Goal: Task Accomplishment & Management: Complete application form

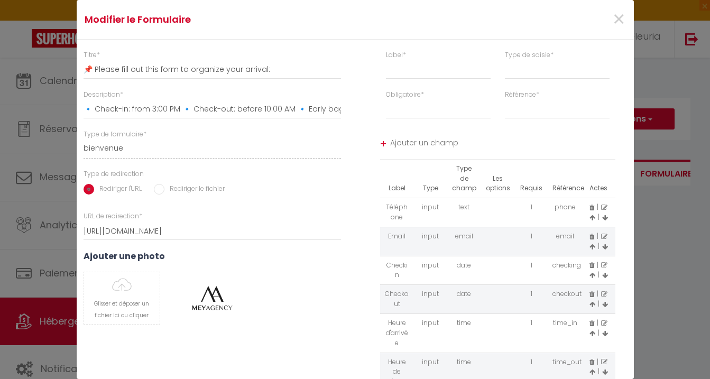
select select
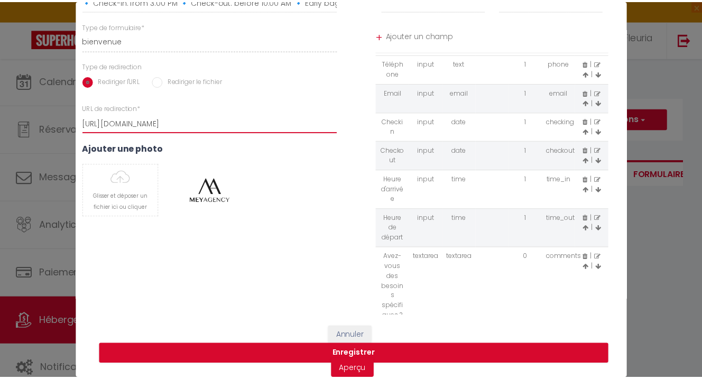
scroll to position [120, 0]
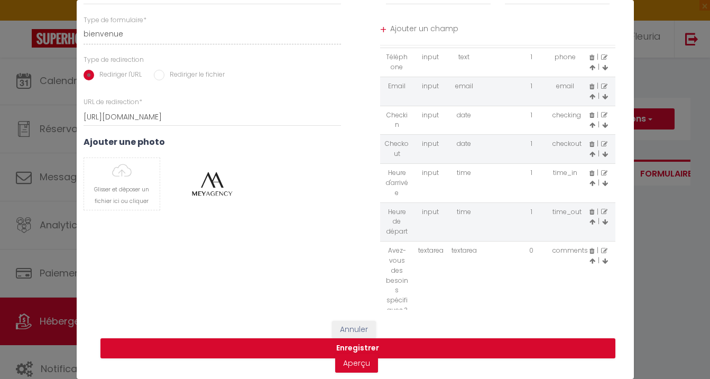
drag, startPoint x: 384, startPoint y: 236, endPoint x: 409, endPoint y: 276, distance: 46.8
click at [401, 269] on td "Avez-vous des besoins spécifiques ?" at bounding box center [397, 281] width 34 height 79
click at [404, 293] on td "Avez-vous des besoins spécifiques ?" at bounding box center [397, 281] width 34 height 79
click at [402, 294] on td "Avez-vous des besoins spécifiques ?" at bounding box center [397, 281] width 34 height 79
drag, startPoint x: 401, startPoint y: 294, endPoint x: 384, endPoint y: 256, distance: 41.2
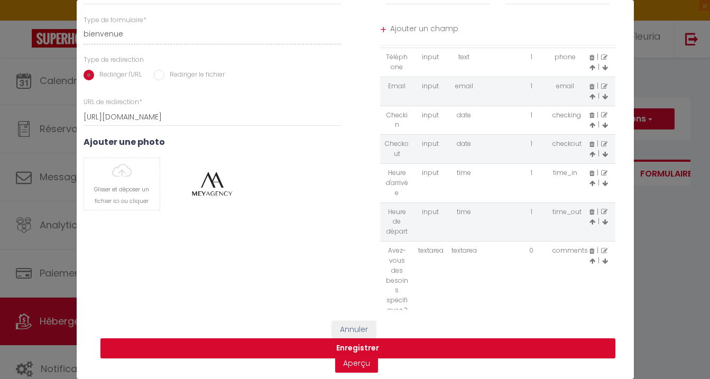
click at [384, 260] on td "Avez-vous des besoins spécifiques ?" at bounding box center [397, 281] width 34 height 79
click at [387, 242] on td "Avez-vous des besoins spécifiques ?" at bounding box center [397, 281] width 34 height 79
copy tr "Avez-vous des besoins spécifiques ?"
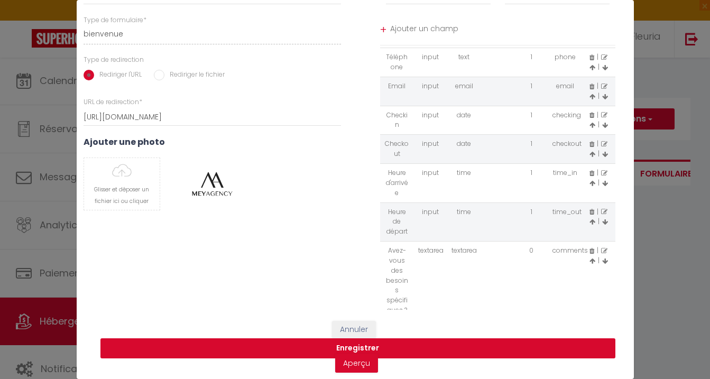
click at [353, 343] on button "Enregistrer" at bounding box center [357, 348] width 515 height 20
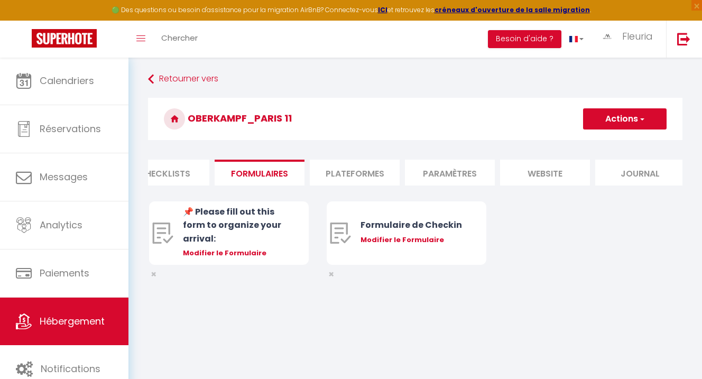
scroll to position [0, 412]
click at [541, 173] on li "website" at bounding box center [543, 173] width 90 height 26
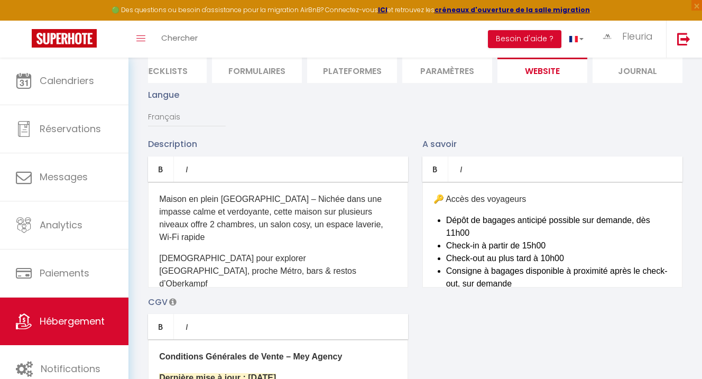
scroll to position [105, 0]
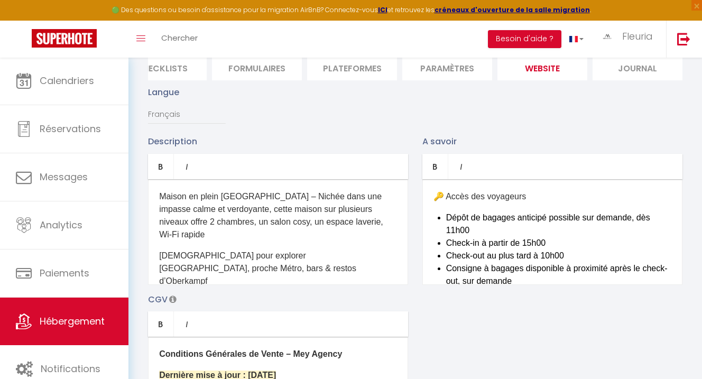
drag, startPoint x: 161, startPoint y: 205, endPoint x: 327, endPoint y: 233, distance: 168.9
click at [327, 233] on p "​Maison en plein [GEOGRAPHIC_DATA] – Nichée dans une impasse calme et verdoyant…" at bounding box center [278, 215] width 238 height 51
click at [212, 296] on p "Espaces de vie : ✔ Salon convivial avec jeux de société ✔ Cuisine équipée & coi…" at bounding box center [278, 321] width 238 height 51
drag, startPoint x: 212, startPoint y: 284, endPoint x: 208, endPoint y: 234, distance: 49.9
click at [213, 296] on p "Espaces de vie : ✔ Salon convivial avec jeux de société ✔ Cuisine équipée & coi…" at bounding box center [278, 321] width 238 height 51
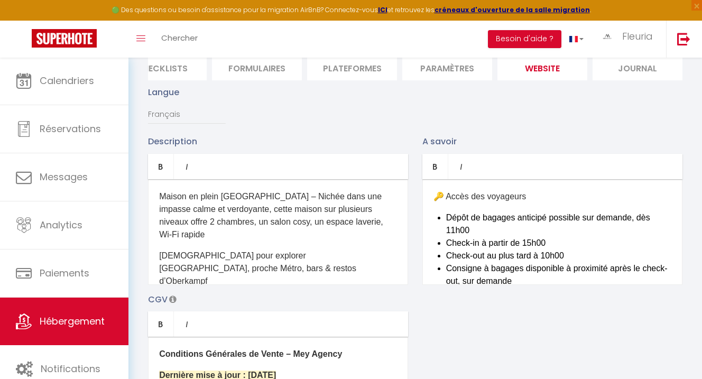
click at [441, 203] on p "​🔑 Accès des voyageurs" at bounding box center [553, 196] width 238 height 13
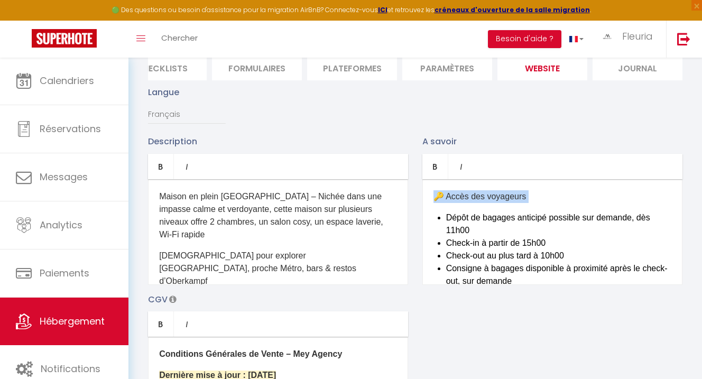
click at [441, 203] on p "​🔑 Accès des voyageurs" at bounding box center [553, 196] width 238 height 13
drag, startPoint x: 520, startPoint y: 286, endPoint x: 537, endPoint y: 279, distance: 18.5
click at [521, 285] on li "Consigne à bagages disponible à proximité après le check-out, sur demande" at bounding box center [558, 274] width 225 height 25
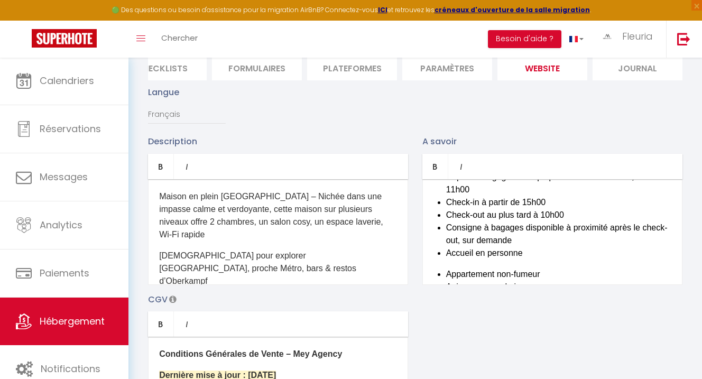
scroll to position [84, 0]
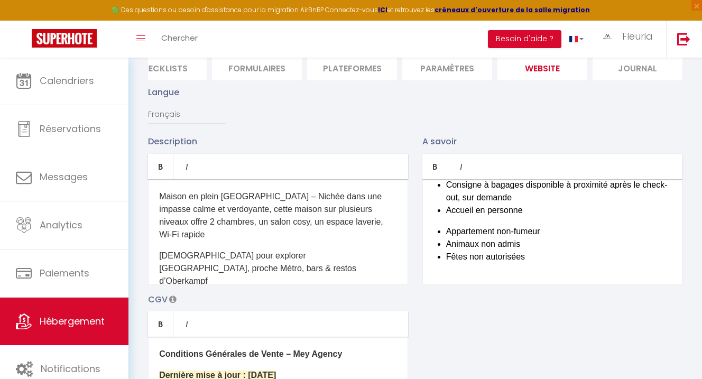
click at [506, 263] on li "Fêtes non autorisées" at bounding box center [558, 257] width 225 height 13
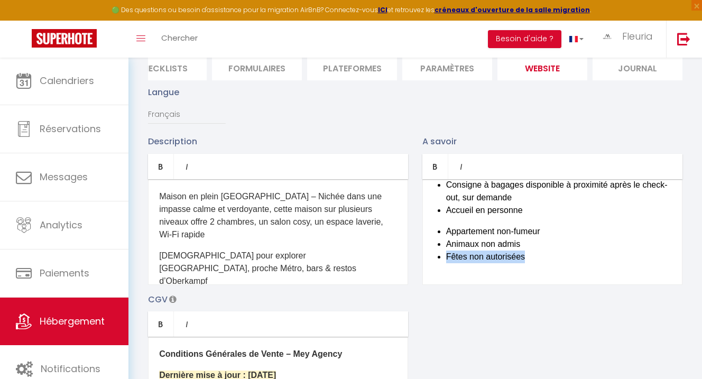
click at [506, 263] on li "Fêtes non autorisées" at bounding box center [558, 257] width 225 height 13
drag, startPoint x: 160, startPoint y: 201, endPoint x: 278, endPoint y: 285, distance: 144.2
click at [278, 285] on div "​Maison en plein [GEOGRAPHIC_DATA] – Nichée dans une impasse calme et verdoyant…" at bounding box center [278, 232] width 260 height 106
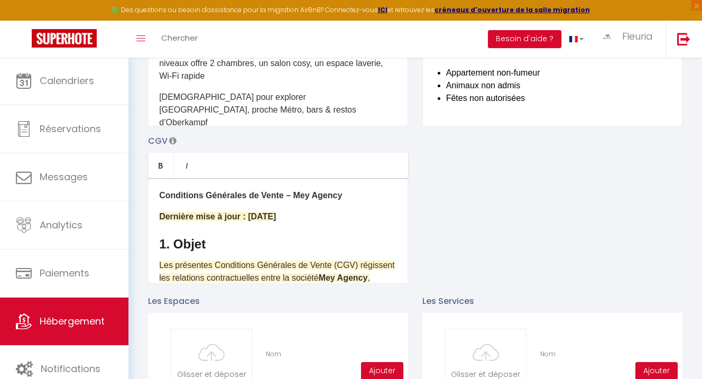
scroll to position [271, 0]
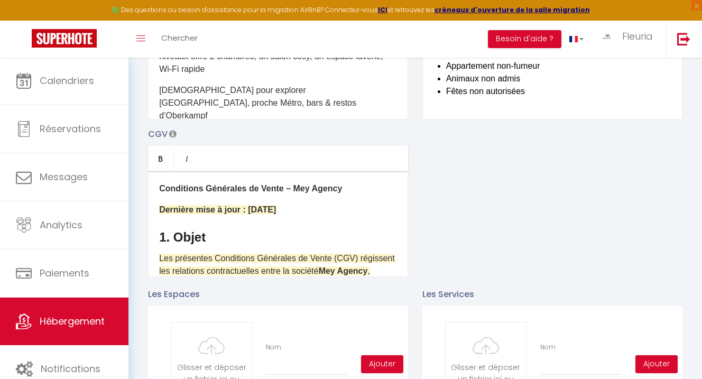
drag, startPoint x: 159, startPoint y: 195, endPoint x: 281, endPoint y: 280, distance: 148.5
click at [281, 273] on div "Conditions Générales de Vente – Mey Agency Dernière mise à jour : [DATE] 1. Obj…" at bounding box center [278, 224] width 260 height 106
click at [298, 274] on span "Les présentes Conditions Générales de Vente (CGV) régissent les relations contr…" at bounding box center [277, 277] width 236 height 47
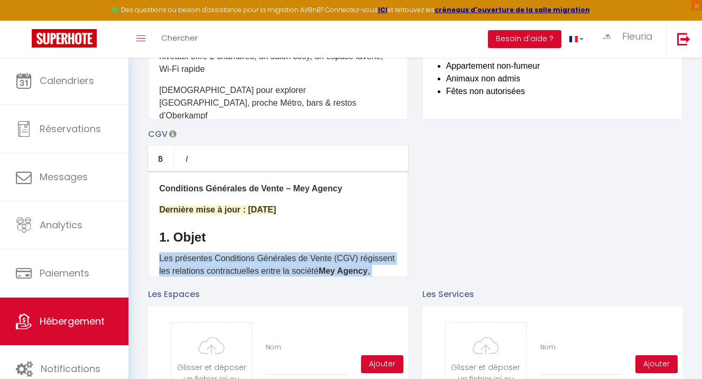
click at [298, 274] on span "Les présentes Conditions Générales de Vente (CGV) régissent les relations contr…" at bounding box center [277, 277] width 236 height 47
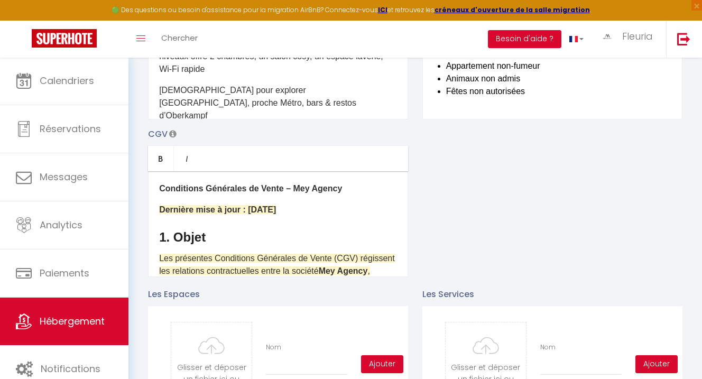
click at [276, 214] on b "Dernière mise à jour : [DATE]" at bounding box center [217, 209] width 117 height 9
click at [162, 193] on b "Conditions Générales de Vente – Mey Agency" at bounding box center [250, 188] width 183 height 9
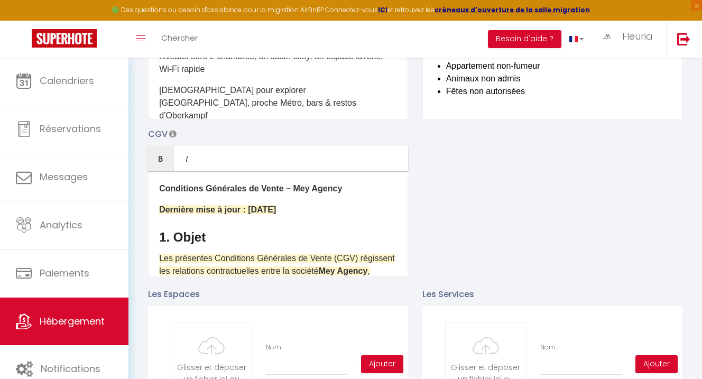
click at [317, 215] on p "Dernière mise à jour : [DATE]" at bounding box center [278, 210] width 238 height 13
drag, startPoint x: 318, startPoint y: 218, endPoint x: 183, endPoint y: 197, distance: 136.5
click at [183, 197] on div "Conditions Générales de Vente – Mey Agency Dernière mise à jour : [DATE] 1. Obj…" at bounding box center [278, 224] width 260 height 106
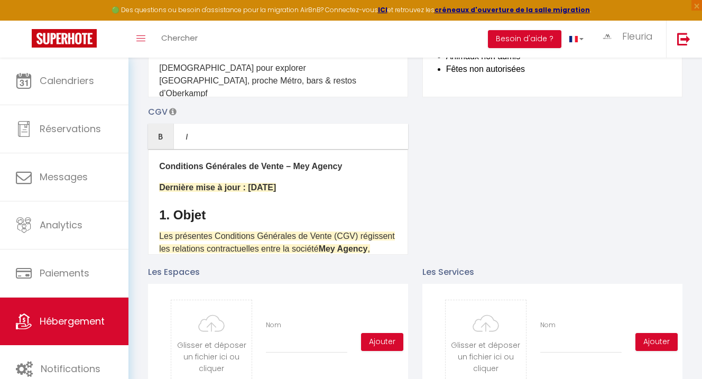
scroll to position [292, 0]
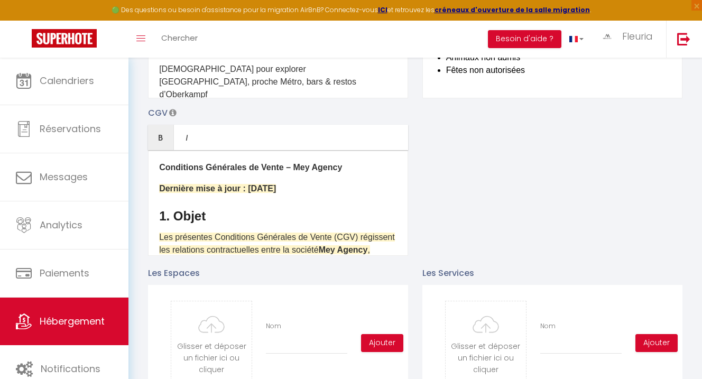
drag, startPoint x: 160, startPoint y: 175, endPoint x: 229, endPoint y: 178, distance: 68.8
click at [229, 172] on b "Conditions Générales de Vente – Mey Agency" at bounding box center [250, 167] width 183 height 9
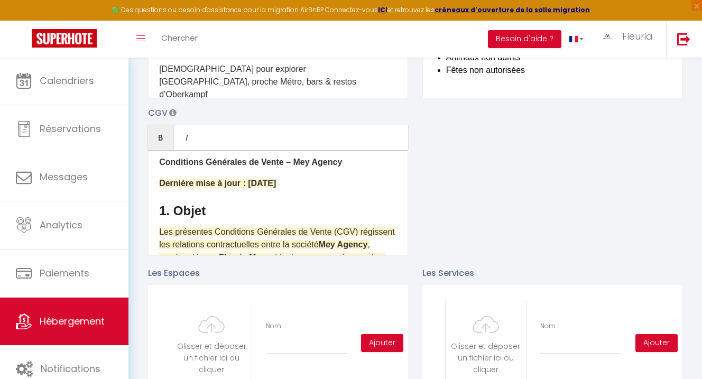
scroll to position [12, 0]
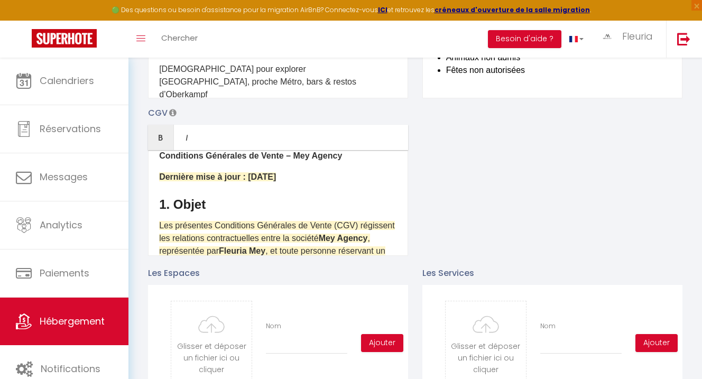
drag, startPoint x: 160, startPoint y: 163, endPoint x: 246, endPoint y: 170, distance: 86.5
click at [246, 172] on div "Conditions Générales de Vente – Mey Agency Dernière mise à jour : [DATE] 1. Obj…" at bounding box center [278, 203] width 260 height 106
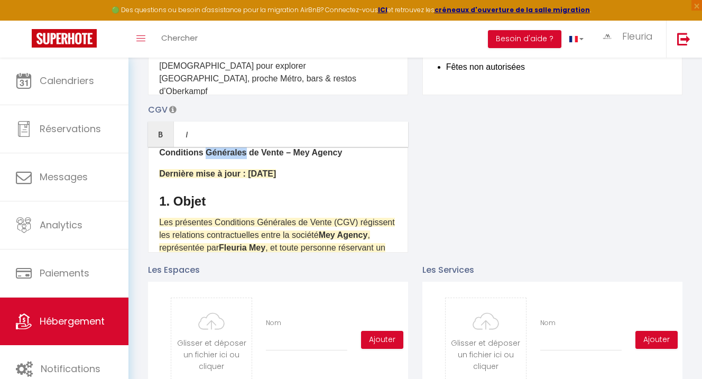
scroll to position [295, 0]
click at [164, 178] on b "Dernière mise à jour : [DATE]" at bounding box center [217, 173] width 117 height 9
drag, startPoint x: 161, startPoint y: 182, endPoint x: 172, endPoint y: 176, distance: 12.8
click at [168, 176] on p "Dernière mise à jour : [DATE]" at bounding box center [278, 174] width 238 height 13
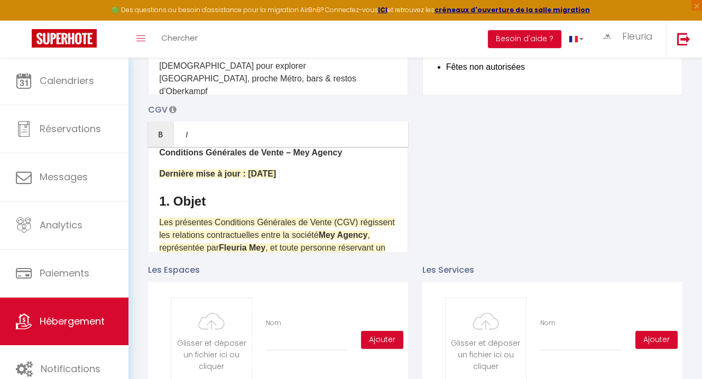
scroll to position [12, 0]
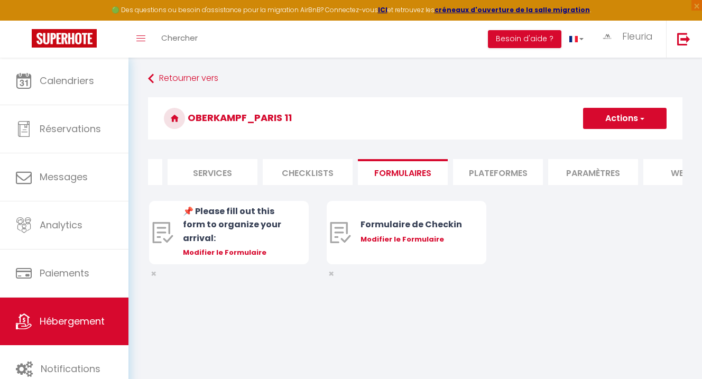
scroll to position [0, 412]
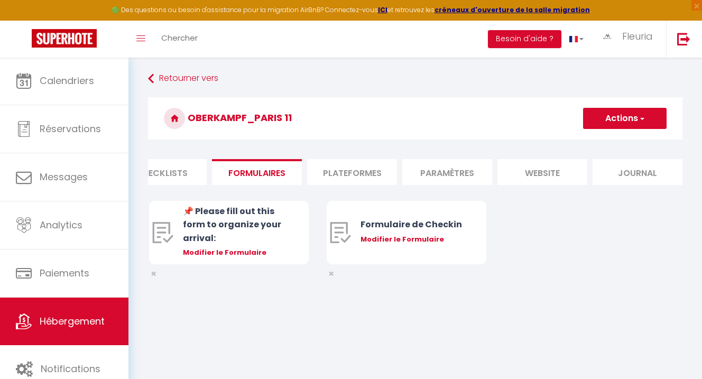
drag, startPoint x: 543, startPoint y: 181, endPoint x: 540, endPoint y: 173, distance: 8.4
click at [542, 179] on li "website" at bounding box center [543, 172] width 90 height 26
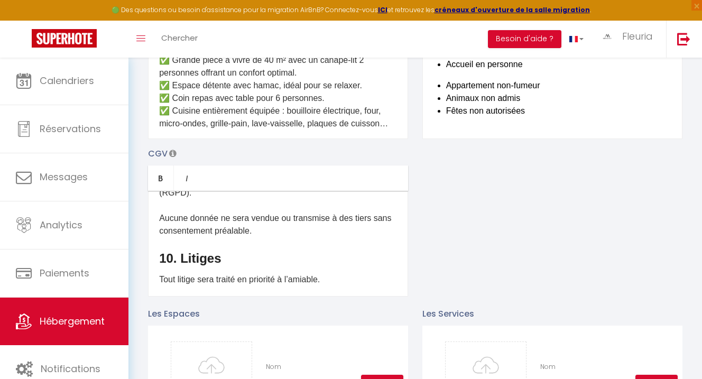
scroll to position [1385, 0]
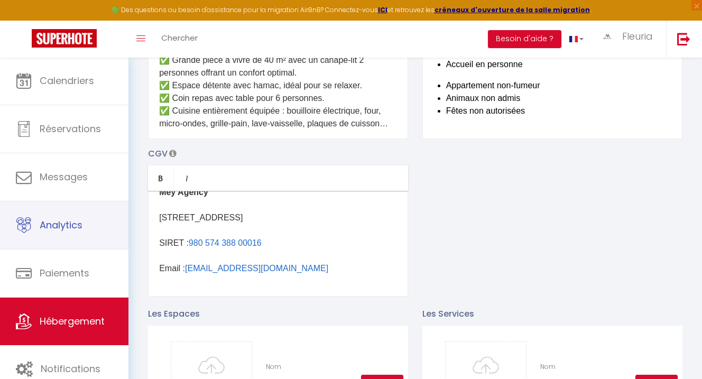
drag, startPoint x: 297, startPoint y: 279, endPoint x: 173, endPoint y: 255, distance: 125.4
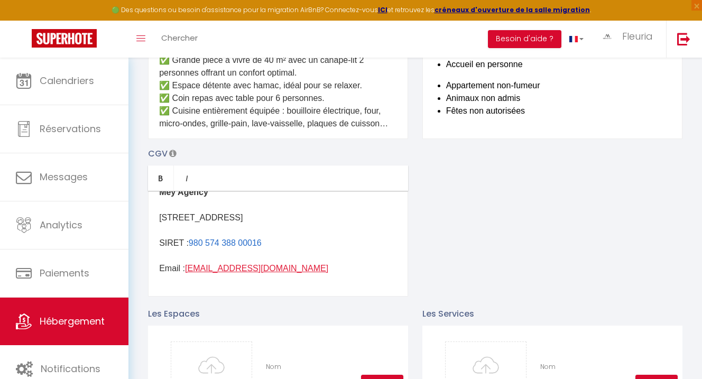
click at [203, 273] on link "[EMAIL_ADDRESS][DOMAIN_NAME]" at bounding box center [256, 268] width 143 height 9
click at [202, 273] on link "[EMAIL_ADDRESS][DOMAIN_NAME]" at bounding box center [256, 268] width 143 height 9
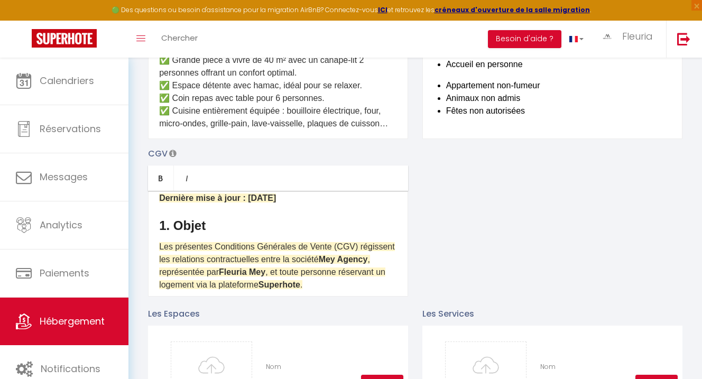
scroll to position [0, 0]
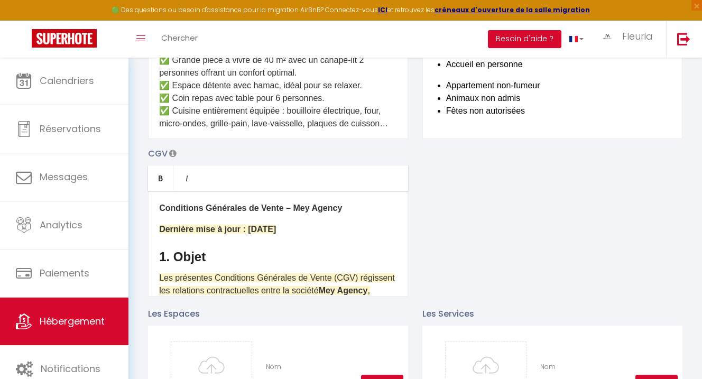
click at [94, 319] on span "Hébergement" at bounding box center [72, 321] width 65 height 13
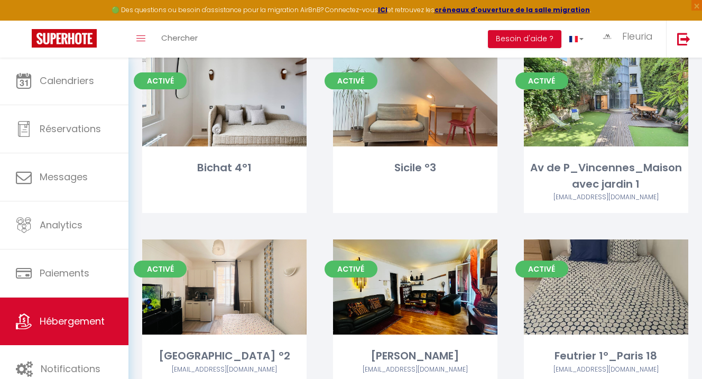
scroll to position [1826, 0]
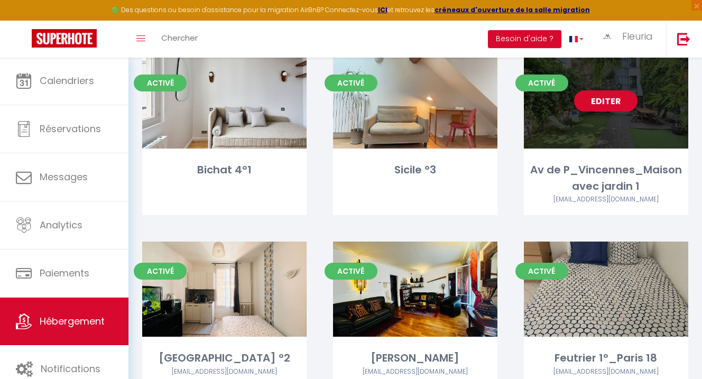
click at [617, 100] on link "Editer" at bounding box center [605, 100] width 63 height 21
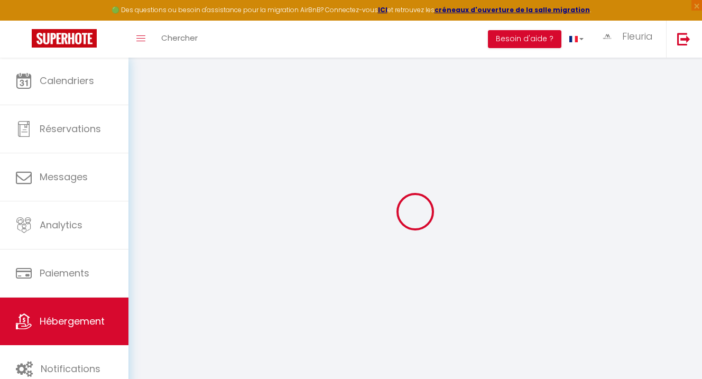
select select
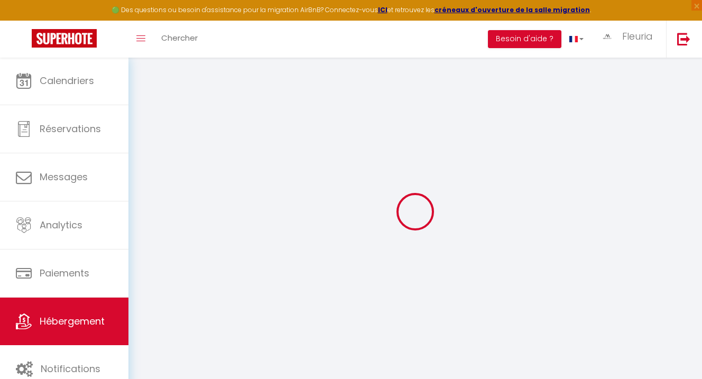
select select
checkbox input "false"
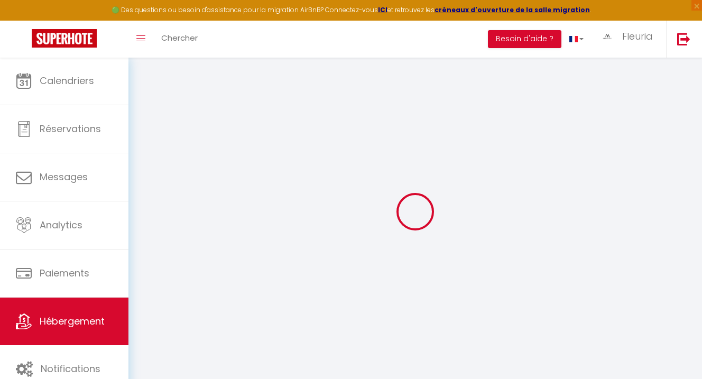
select select
type input "Av de P_Vincennes_Maison avec jardin 1"
type input "[PERSON_NAME]"
type input "Pertinand"
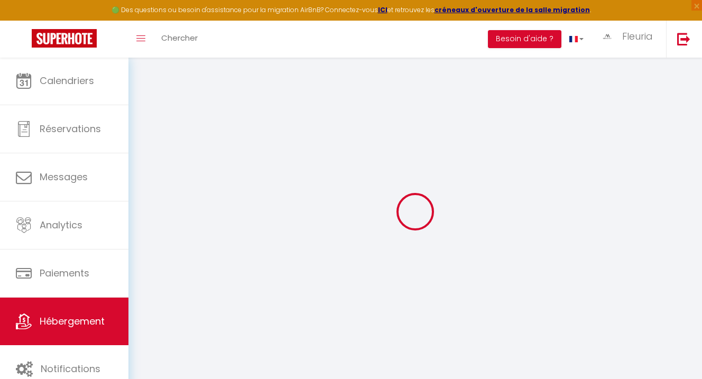
type input "[STREET_ADDRESS]"
type input "94300"
type input "Vincennes"
select select "7"
select select "4"
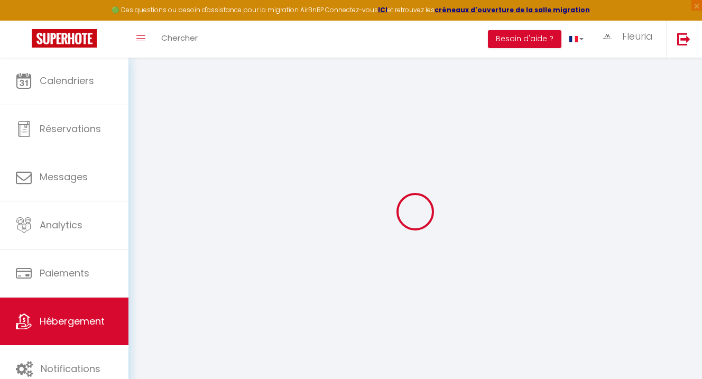
select select "2"
type input "236"
type input "130"
type input "5.00"
type input "20"
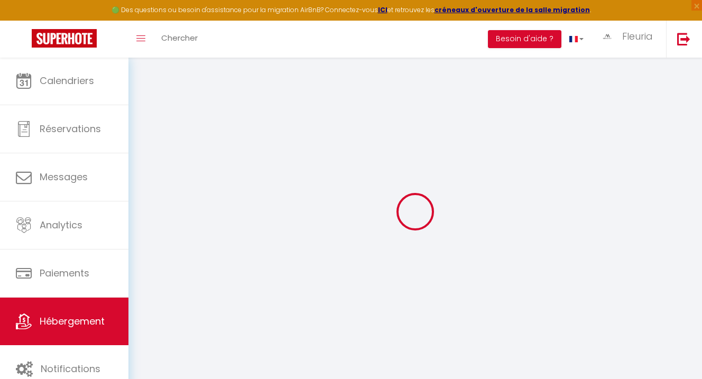
select select
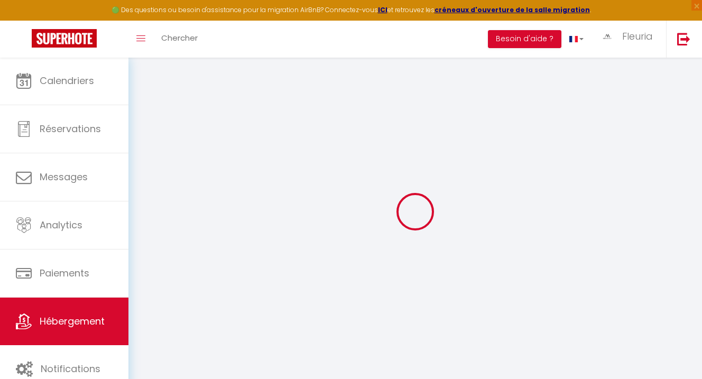
select select
type input "[STREET_ADDRESS]"
type input "94300"
type input "Vincennes"
type input "[EMAIL_ADDRESS][DOMAIN_NAME]"
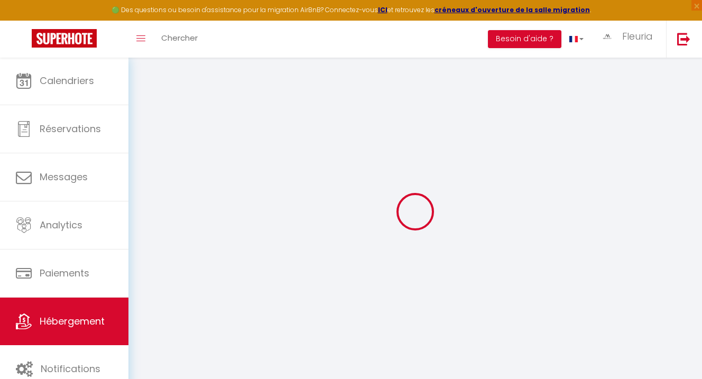
select select
checkbox input "false"
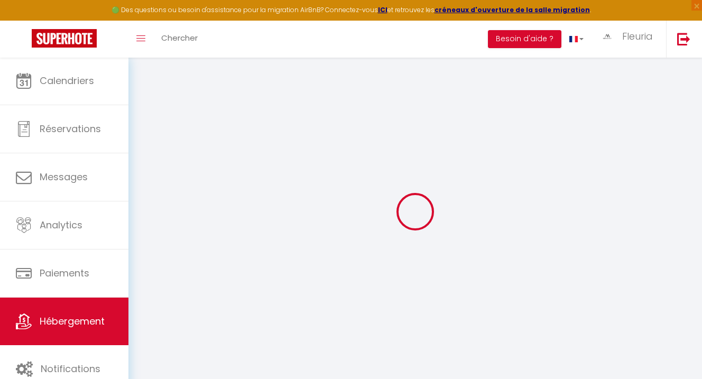
type input "130"
type input "0"
select select
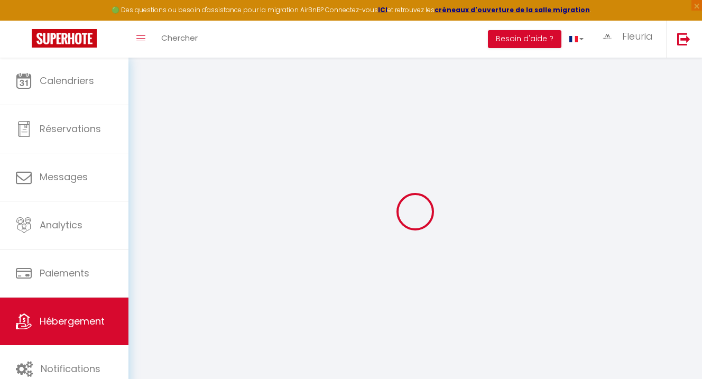
select select
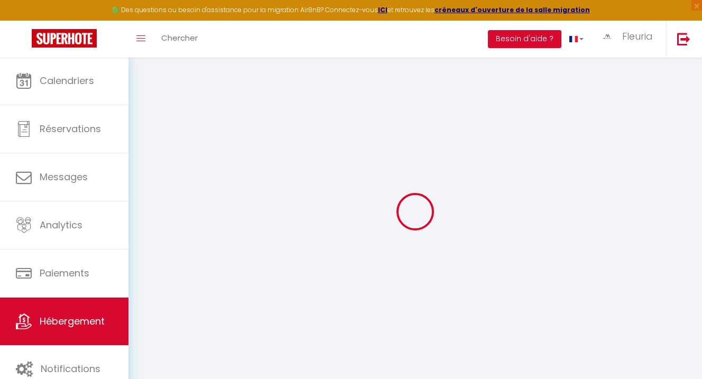
select select
checkbox input "false"
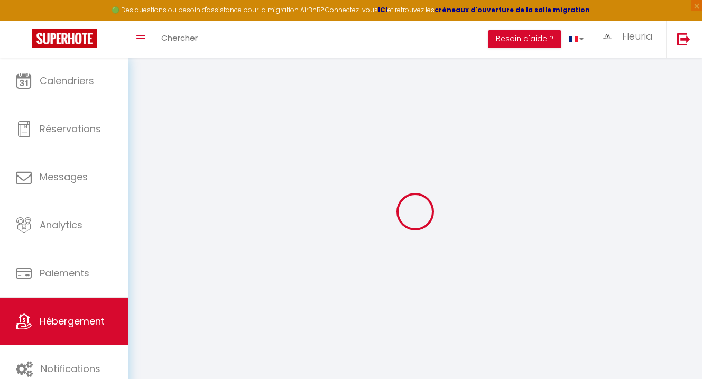
select select
checkbox input "false"
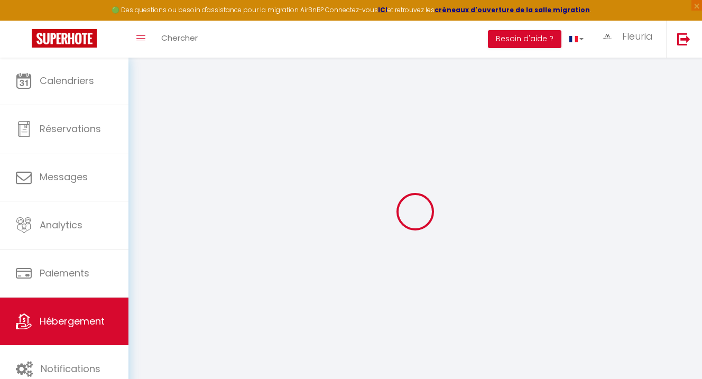
select select
checkbox input "false"
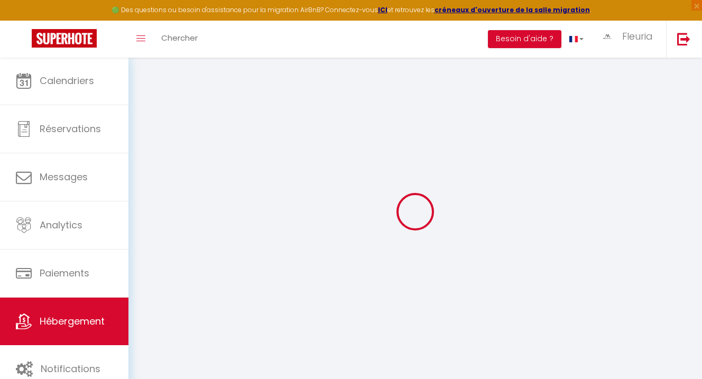
select select
checkbox input "false"
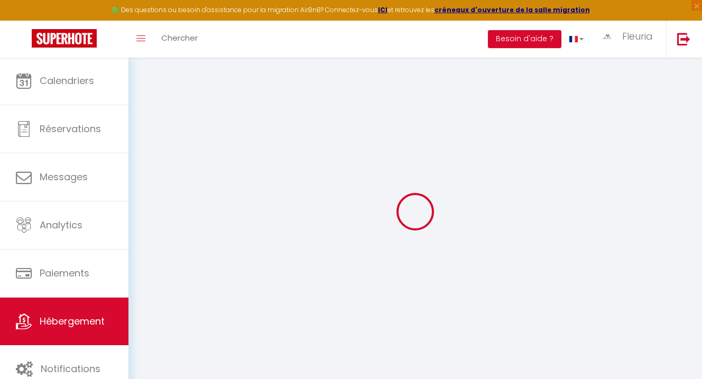
select select "15:00"
select select
select select "10:00"
select select "15"
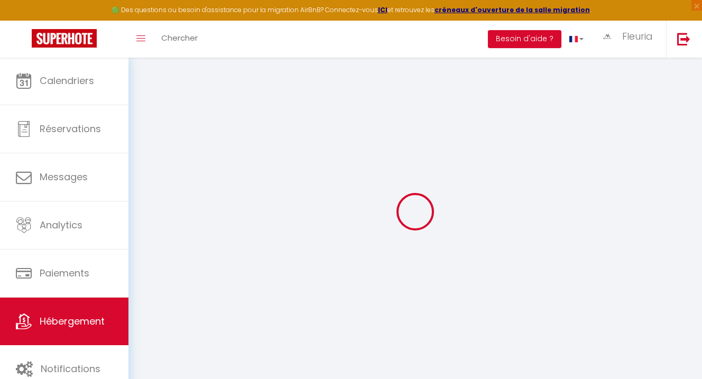
select select "18:00"
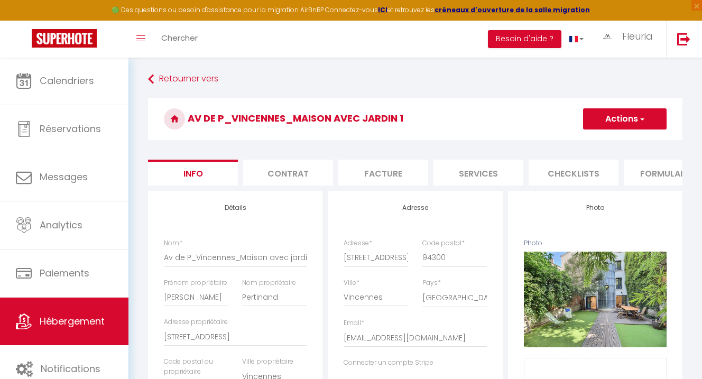
select select
checkbox input "false"
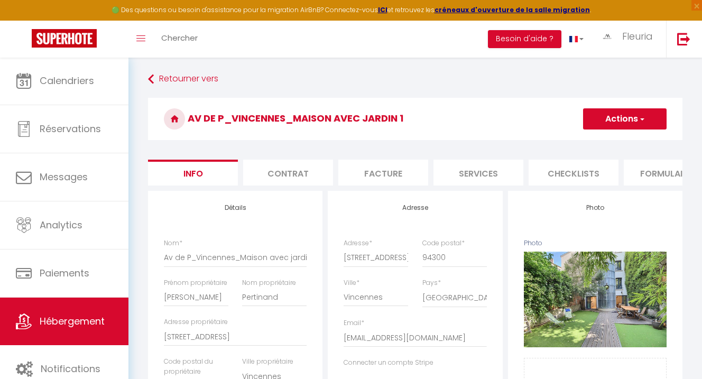
checkbox input "false"
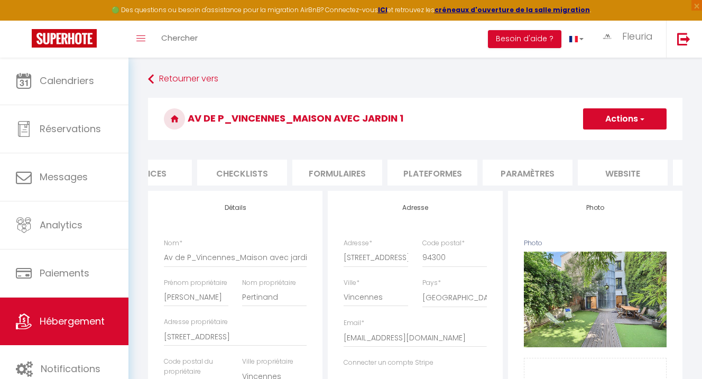
scroll to position [0, 412]
click at [549, 168] on li "website" at bounding box center [543, 173] width 90 height 26
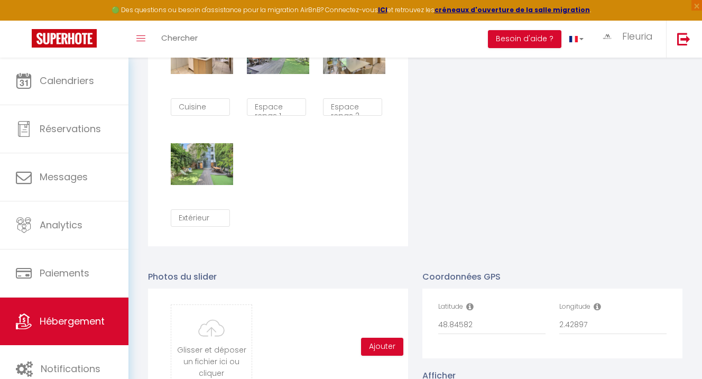
scroll to position [1039, 0]
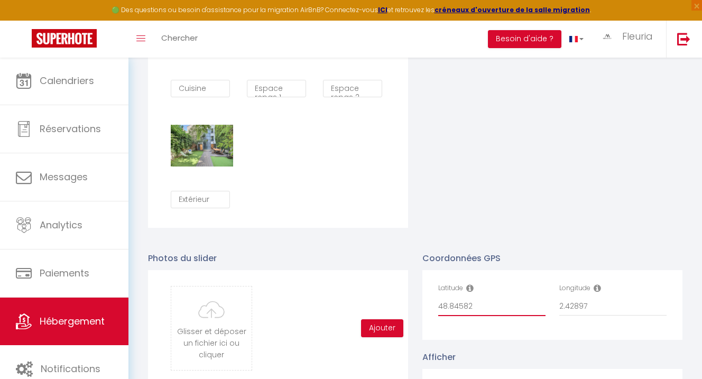
drag, startPoint x: 482, startPoint y: 314, endPoint x: 437, endPoint y: 313, distance: 45.5
click at [436, 313] on div "Latitude 48.84582" at bounding box center [492, 304] width 121 height 43
click at [445, 312] on input "48.84582" at bounding box center [491, 306] width 107 height 19
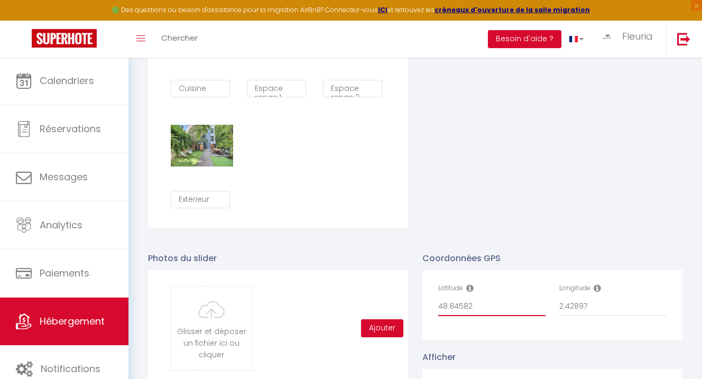
click at [581, 308] on input "2.42897" at bounding box center [613, 306] width 107 height 19
click at [581, 310] on input "2.42897" at bounding box center [613, 306] width 107 height 19
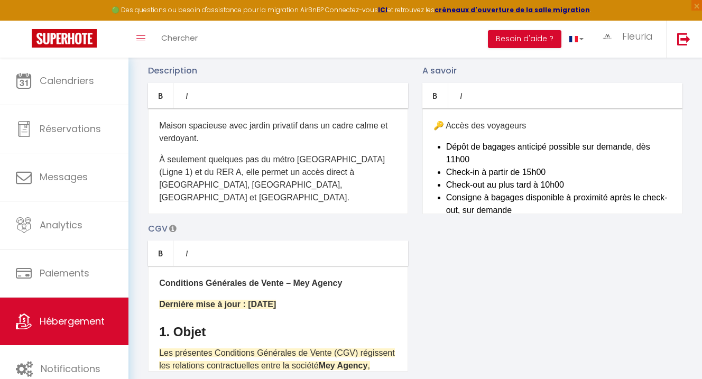
scroll to position [65, 0]
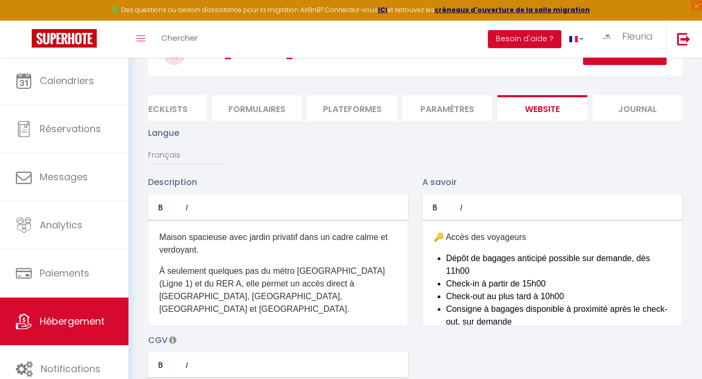
drag, startPoint x: 436, startPoint y: 242, endPoint x: 553, endPoint y: 319, distance: 140.4
click at [551, 312] on div "​🔑 Accès des voyageurs Dépôt de bagages anticipé possible sur demande, dès 11h0…" at bounding box center [553, 273] width 260 height 106
drag, startPoint x: 157, startPoint y: 246, endPoint x: 227, endPoint y: 277, distance: 76.5
click at [289, 337] on div "Description Bold Italic Rich text editor ​Maison spacieuse avec jardin privatif…" at bounding box center [415, 329] width 548 height 307
click at [161, 242] on p "​Maison spacieuse avec jardin privatif dans un cadre calme et verdoyant." at bounding box center [278, 243] width 238 height 25
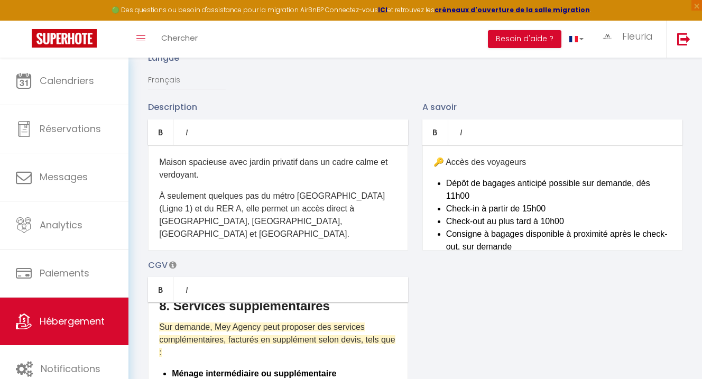
scroll to position [0, 0]
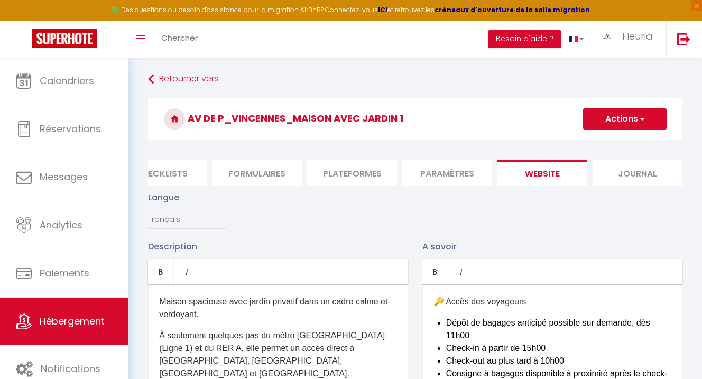
click at [195, 81] on link "Retourner vers" at bounding box center [415, 79] width 535 height 19
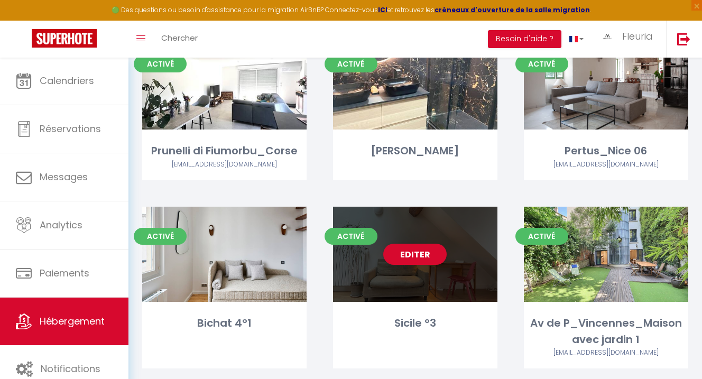
scroll to position [1771, 0]
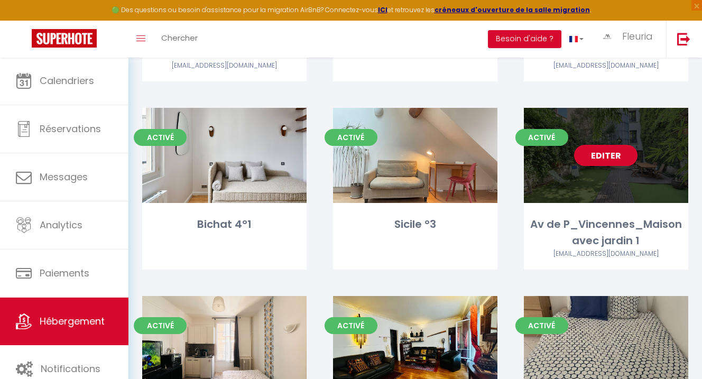
click at [609, 147] on link "Editer" at bounding box center [605, 155] width 63 height 21
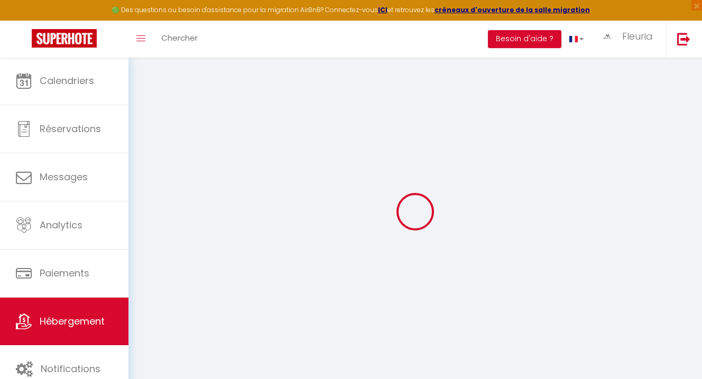
select select
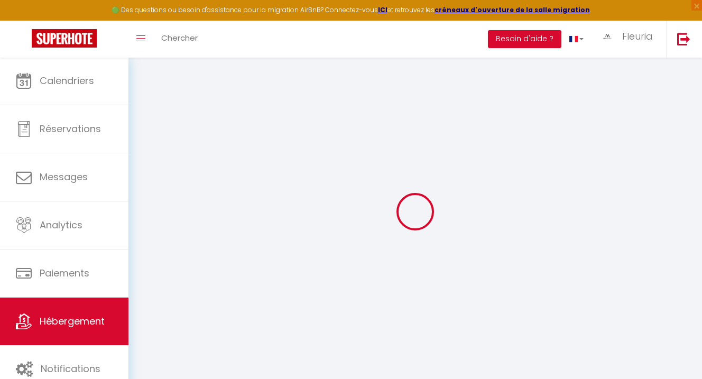
select select
checkbox input "false"
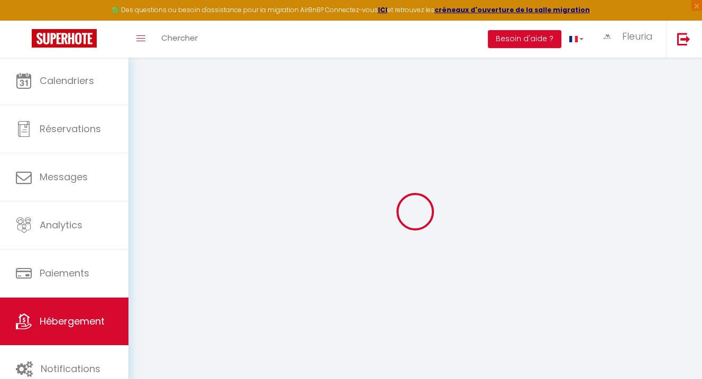
select select
type input "Av de P_Vincennes_Maison avec jardin 1"
type input "[PERSON_NAME]"
type input "Pertinand"
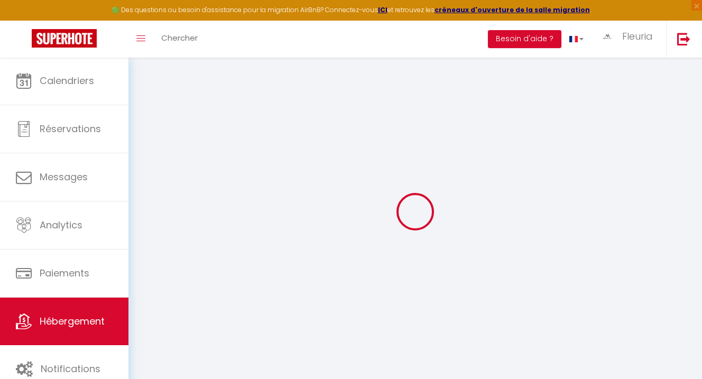
type input "[STREET_ADDRESS]"
type input "94300"
type input "Vincennes"
select select "7"
select select "4"
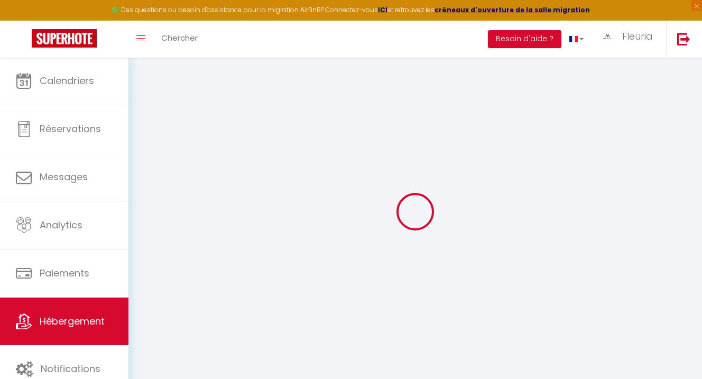
select select "2"
type input "236"
type input "130"
type input "5.00"
type input "20"
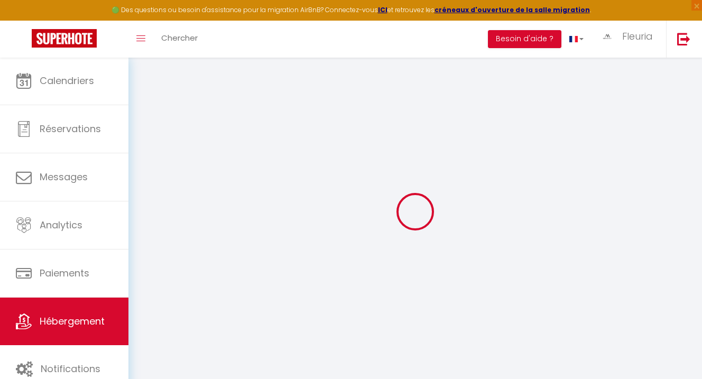
select select
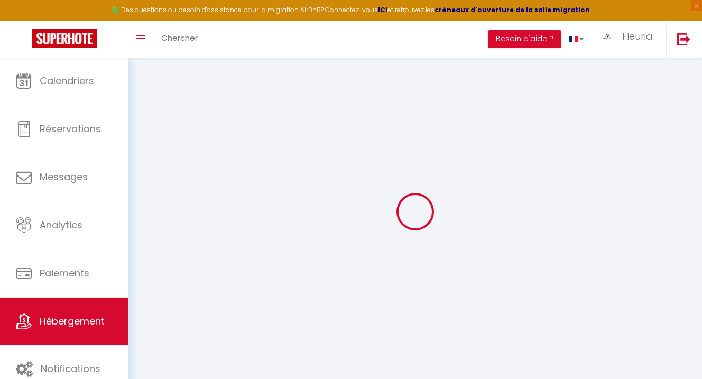
select select
type input "[STREET_ADDRESS]"
type input "94300"
type input "Vincennes"
type input "[EMAIL_ADDRESS][DOMAIN_NAME]"
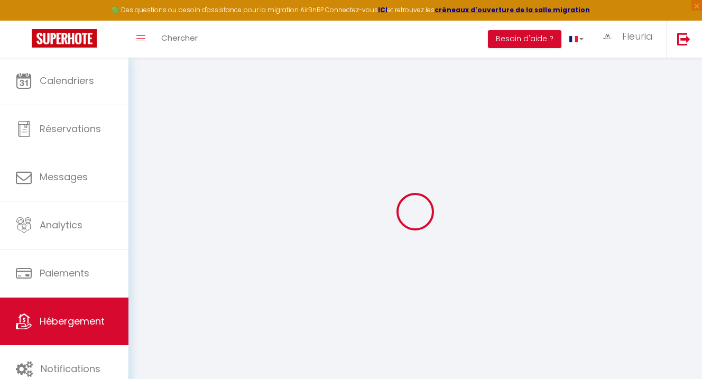
select select
checkbox input "false"
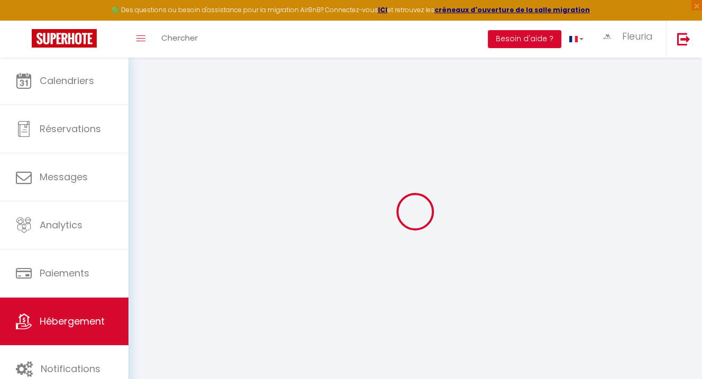
type input "130"
type input "0"
select select
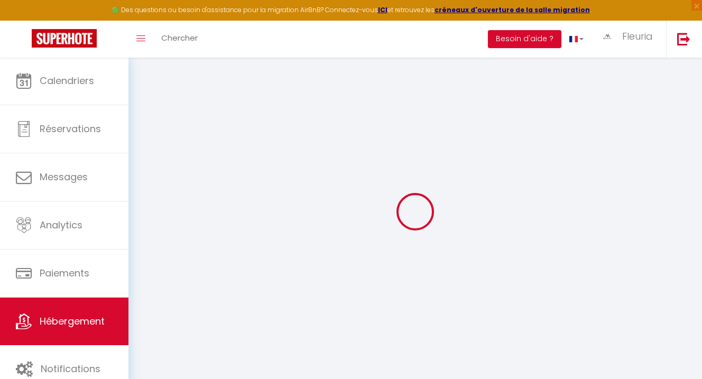
select select
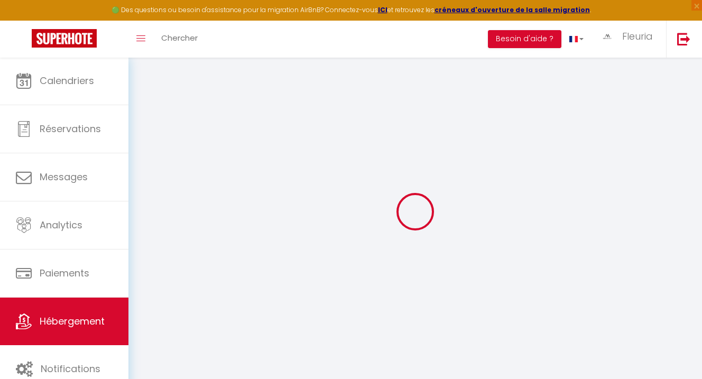
select select
checkbox input "false"
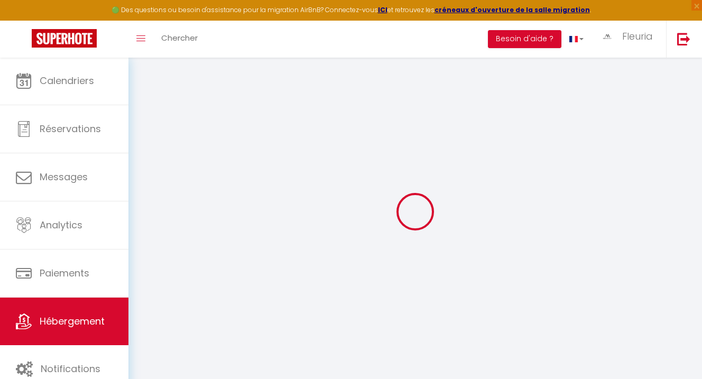
select select
checkbox input "false"
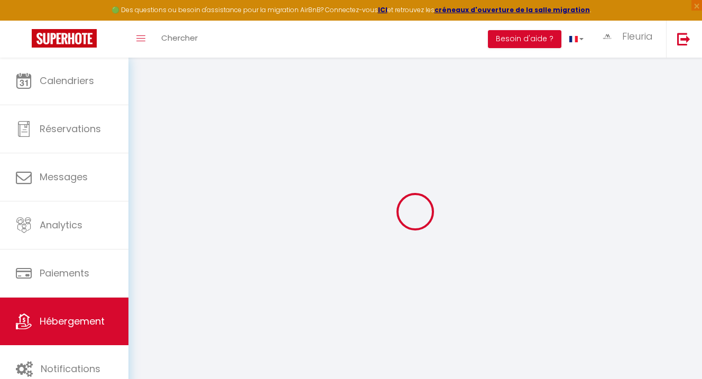
select select "15:00"
select select
select select "10:00"
select select "15"
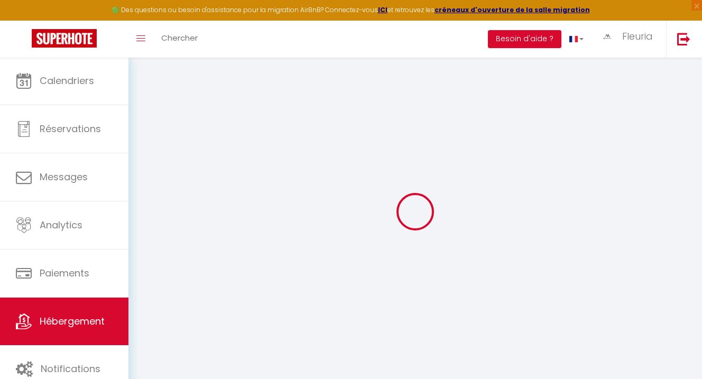
select select "18:00"
select select
checkbox input "false"
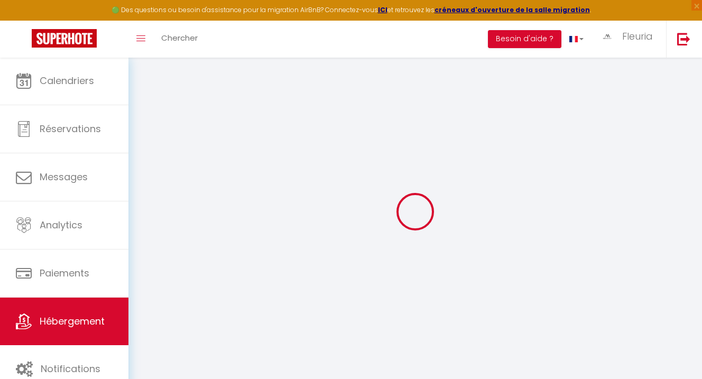
checkbox input "false"
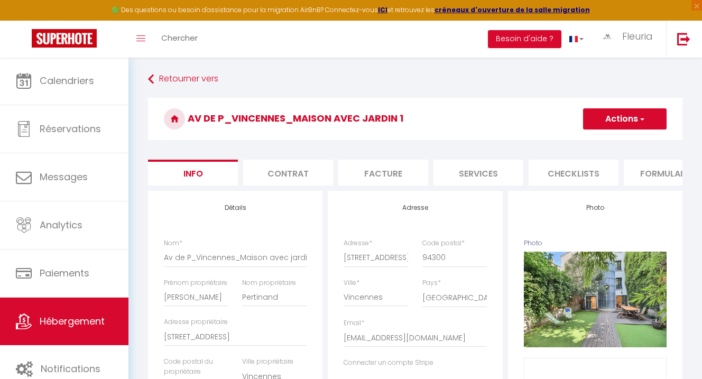
select select
checkbox input "false"
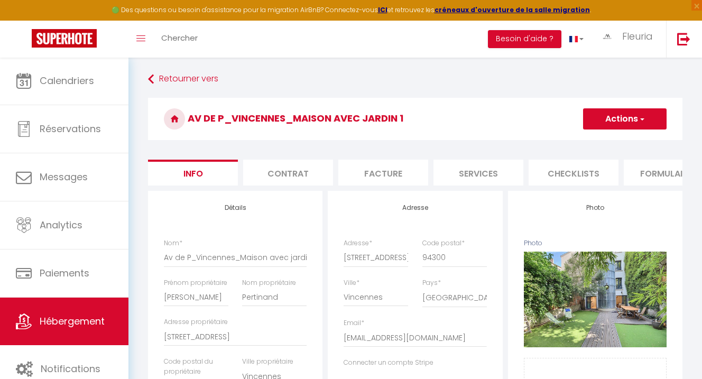
checkbox input "false"
drag, startPoint x: 282, startPoint y: 308, endPoint x: 248, endPoint y: 305, distance: 34.5
click at [249, 303] on input "Pertinand" at bounding box center [274, 297] width 65 height 19
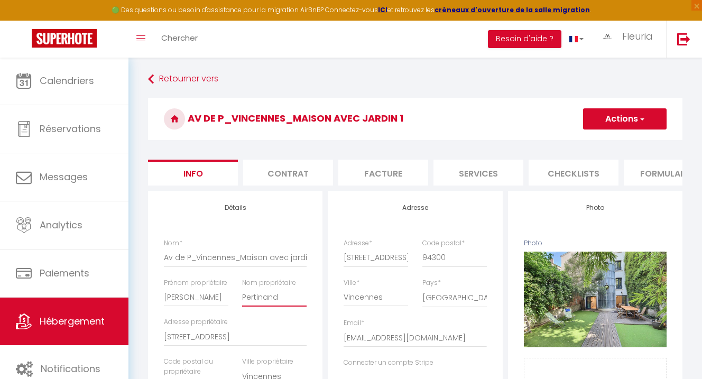
select select
checkbox input "false"
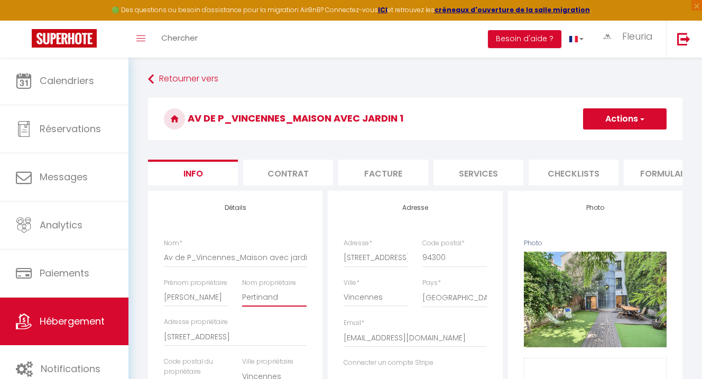
checkbox input "false"
click at [181, 307] on input "[PERSON_NAME]" at bounding box center [196, 297] width 65 height 19
click at [193, 342] on input "[STREET_ADDRESS]" at bounding box center [235, 336] width 143 height 19
click at [193, 343] on input "[STREET_ADDRESS]" at bounding box center [235, 336] width 143 height 19
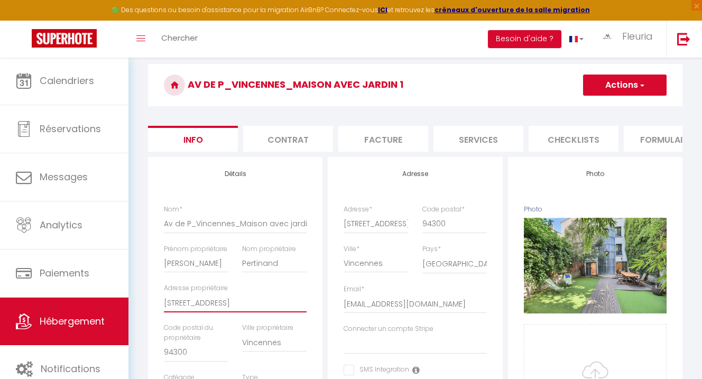
scroll to position [48, 0]
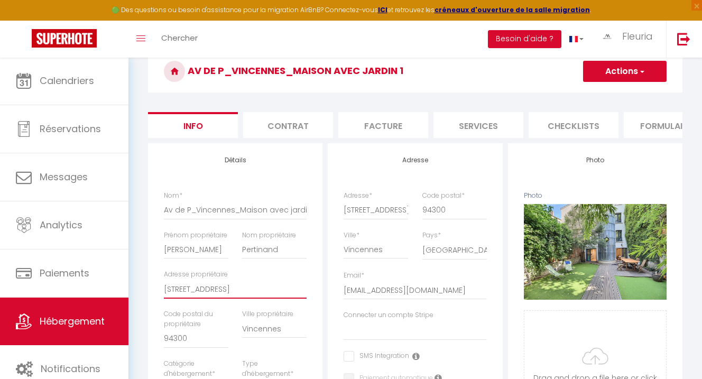
click at [169, 344] on input "94300" at bounding box center [196, 338] width 65 height 19
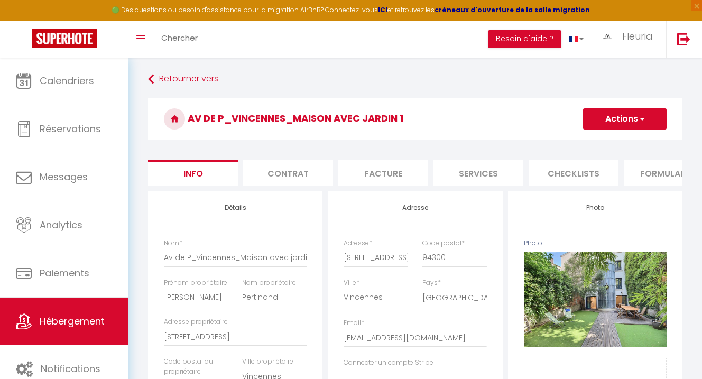
scroll to position [99, 0]
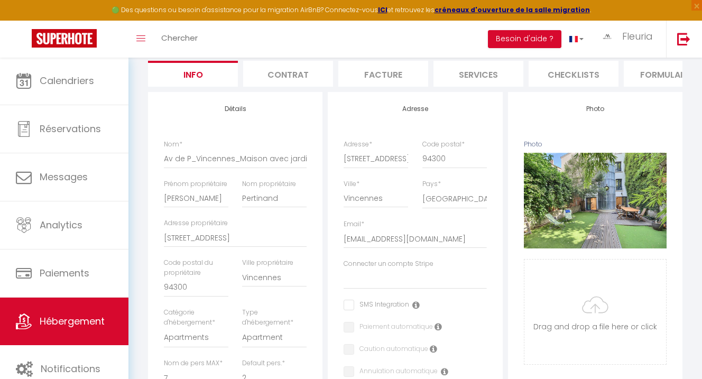
click at [659, 78] on li "Formulaires" at bounding box center [669, 74] width 90 height 26
select select
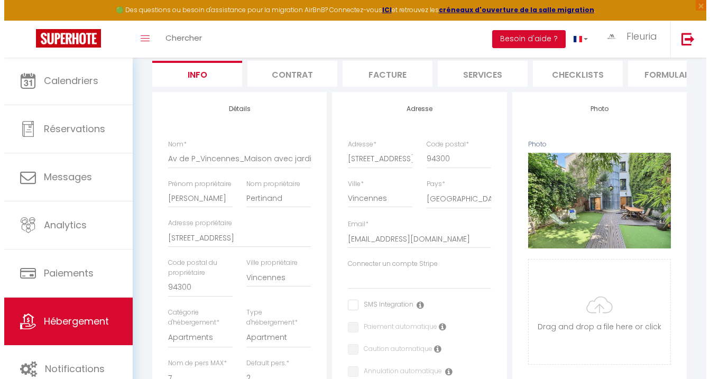
scroll to position [57, 0]
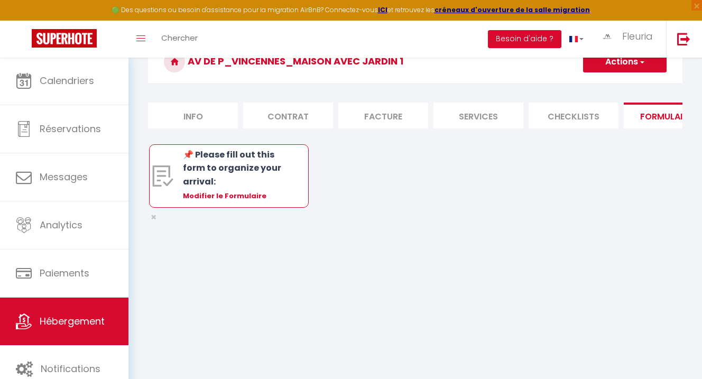
click at [239, 201] on div "Modifier le Formulaire" at bounding box center [235, 196] width 105 height 11
type input "📌 Please fill out this form to organize your arrival:"
type input "� Check-in: from 3:00 PM � Check-out: before 10:00 AM � Early baggage drop-off …"
select select "[object Object]"
radio input "true"
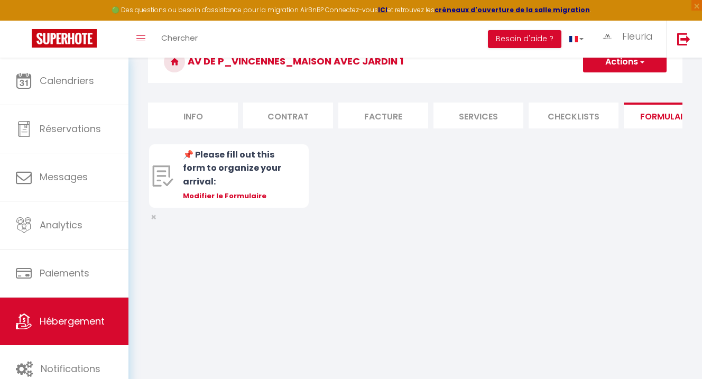
type input "[URL][DOMAIN_NAME]"
select select
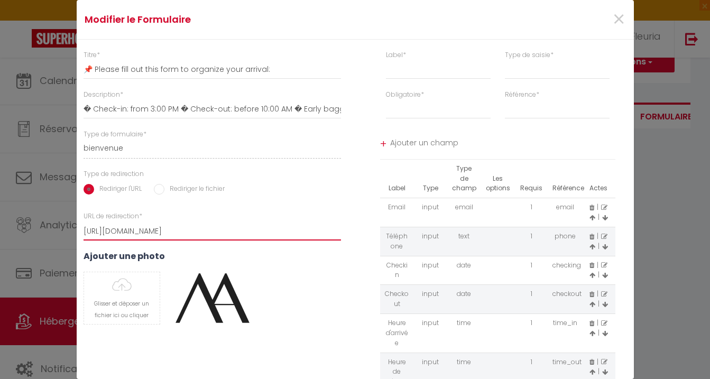
click at [325, 233] on input "[URL][DOMAIN_NAME]" at bounding box center [213, 231] width 258 height 19
click at [188, 108] on input "� Check-in: from 3:00 PM � Check-out: before 10:00 AM � Early baggage drop-off …" at bounding box center [213, 109] width 258 height 19
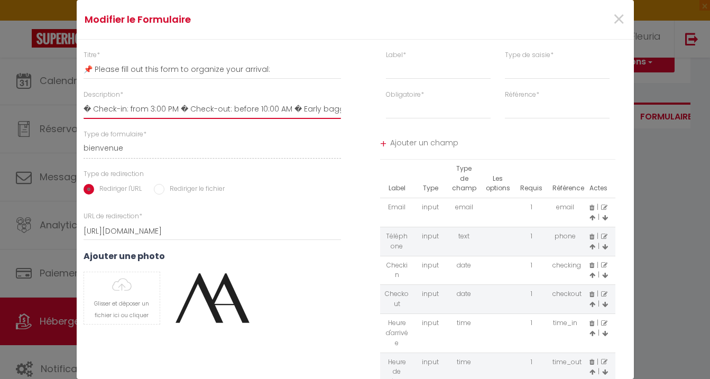
click at [189, 108] on input "� Check-in: from 3:00 PM � Check-out: before 10:00 AM � Early baggage drop-off …" at bounding box center [213, 109] width 258 height 19
click at [190, 108] on input "� Check-in: from 3:00 PM � Check-out: before 10:00 AM � Early baggage drop-off …" at bounding box center [213, 109] width 258 height 19
click at [189, 107] on input "� Check-in: from 3:00 PM � Check-out: before 10:00 AM � Early baggage drop-off …" at bounding box center [213, 109] width 258 height 19
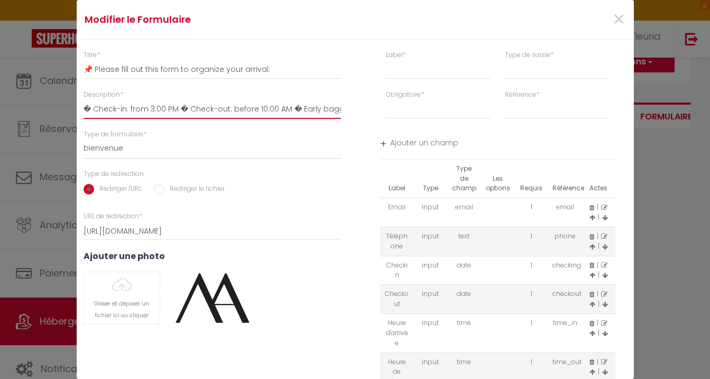
click at [189, 107] on input "� Check-in: from 3:00 PM � Check-out: before 10:00 AM � Early baggage drop-off …" at bounding box center [213, 109] width 258 height 19
click at [172, 68] on input "📌 Please fill out this form to organize your arrival:" at bounding box center [213, 69] width 258 height 19
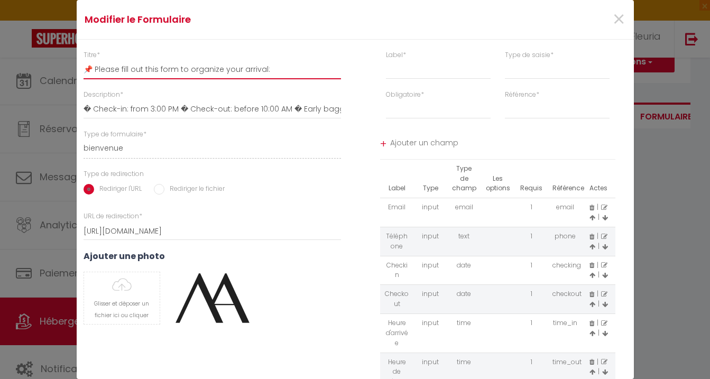
click at [172, 68] on input "📌 Please fill out this form to organize your arrival:" at bounding box center [213, 69] width 258 height 19
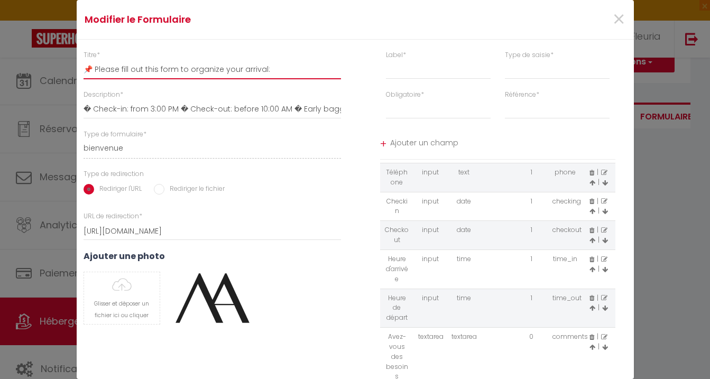
scroll to position [104, 0]
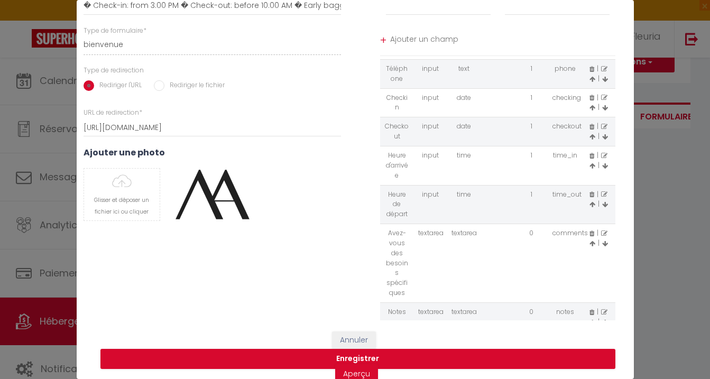
click at [590, 309] on icon at bounding box center [592, 312] width 5 height 6
select select
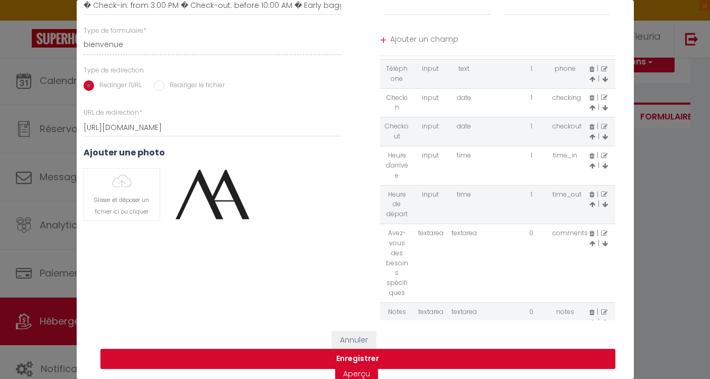
select select
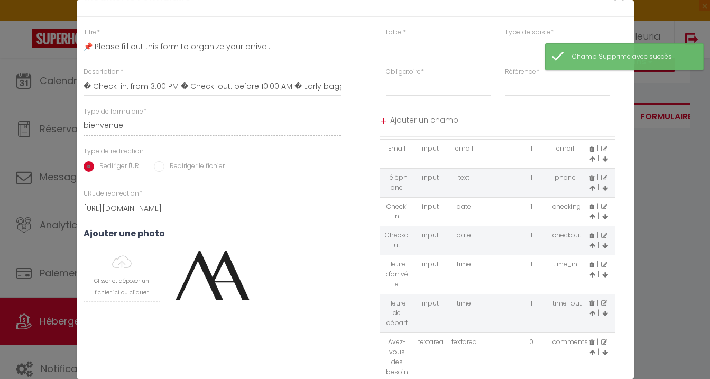
scroll to position [120, 0]
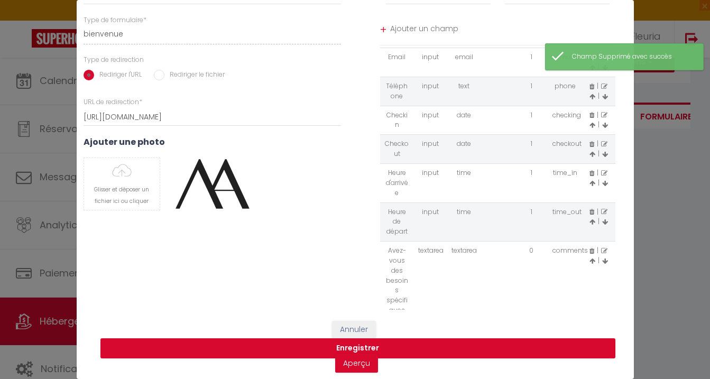
drag, startPoint x: 411, startPoint y: 292, endPoint x: 380, endPoint y: 247, distance: 54.4
click at [380, 247] on tr "Avez-vous des besoins spécifiques textarea textarea 0 comments | |" at bounding box center [497, 281] width 235 height 79
click at [388, 242] on td "Avez-vous des besoins spécifiques" at bounding box center [397, 281] width 34 height 79
drag, startPoint x: 384, startPoint y: 238, endPoint x: 401, endPoint y: 282, distance: 47.0
click at [401, 276] on td "Avez-vous des besoins spécifiques" at bounding box center [397, 281] width 34 height 79
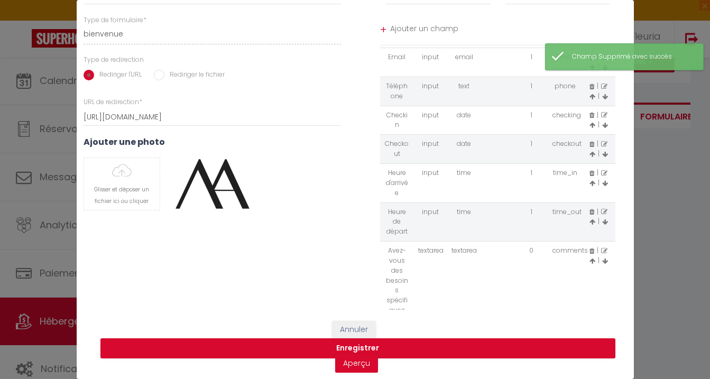
click at [397, 292] on td "Avez-vous des besoins spécifiques" at bounding box center [397, 281] width 34 height 79
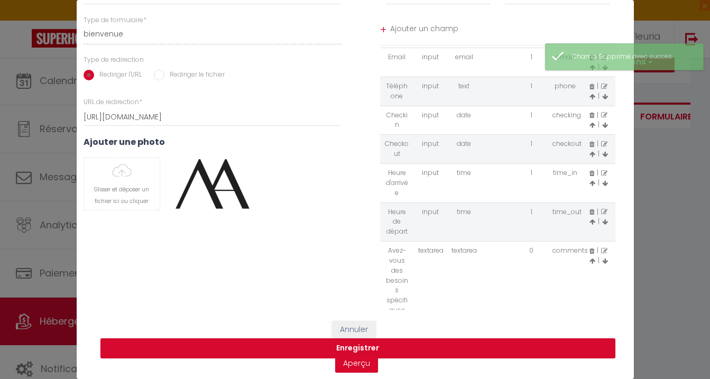
click at [397, 292] on td "Avez-vous des besoins spécifiques" at bounding box center [397, 281] width 34 height 79
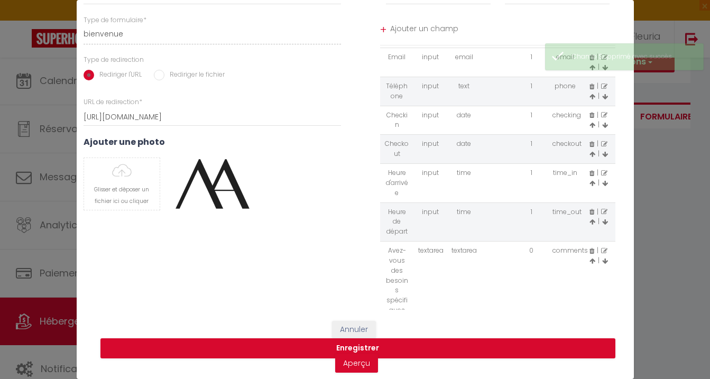
click at [397, 292] on td "Avez-vous des besoins spécifiques" at bounding box center [397, 281] width 34 height 79
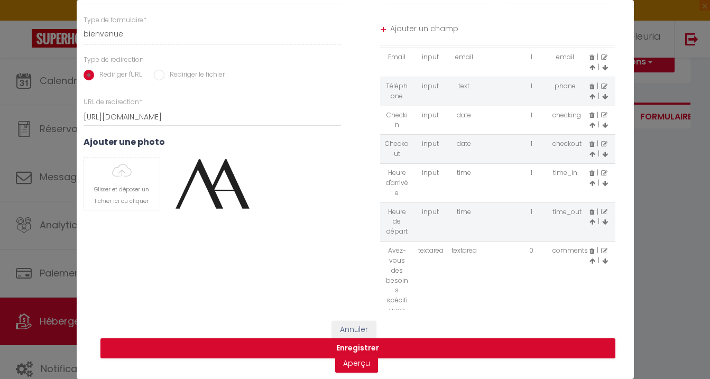
copy tr "Avez-vous des besoins spécifiques"
drag, startPoint x: 361, startPoint y: 339, endPoint x: 359, endPoint y: 320, distance: 19.2
click at [361, 339] on button "Enregistrer" at bounding box center [357, 348] width 515 height 20
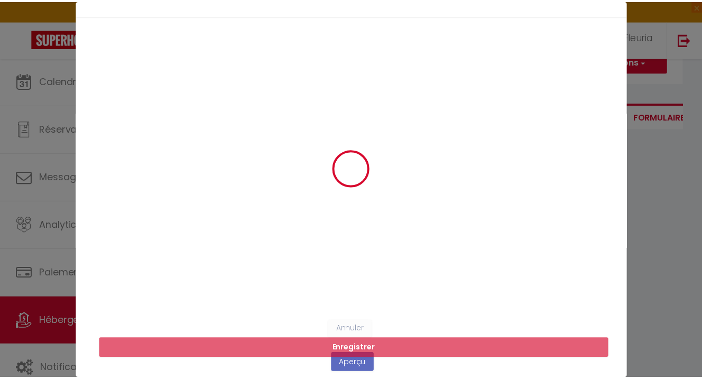
scroll to position [23, 0]
